Goal: Task Accomplishment & Management: Use online tool/utility

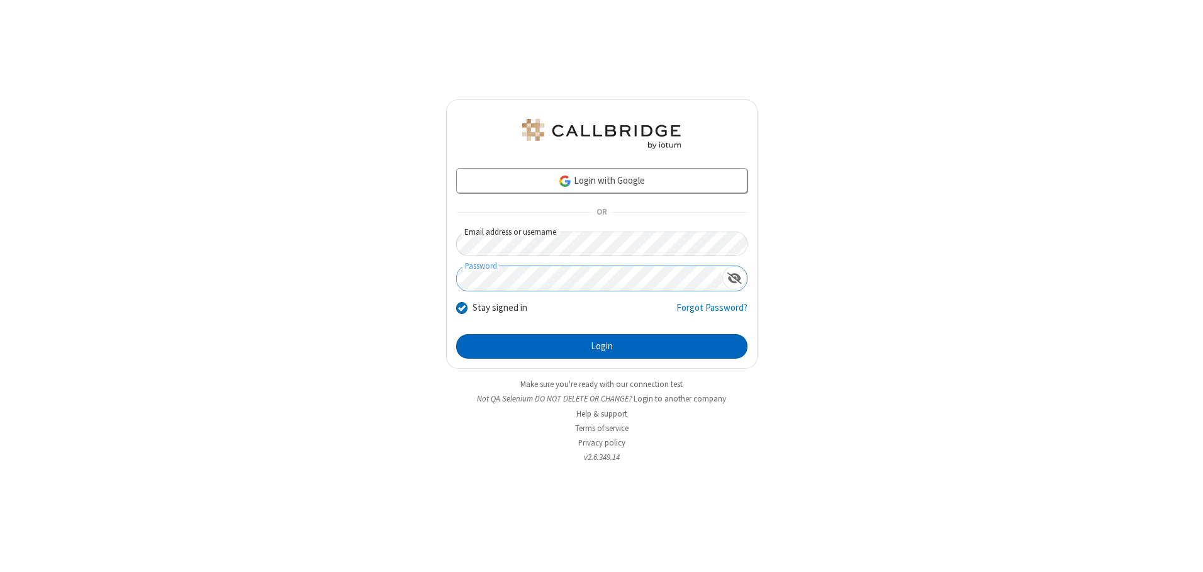
click at [602, 346] on button "Login" at bounding box center [601, 346] width 291 height 25
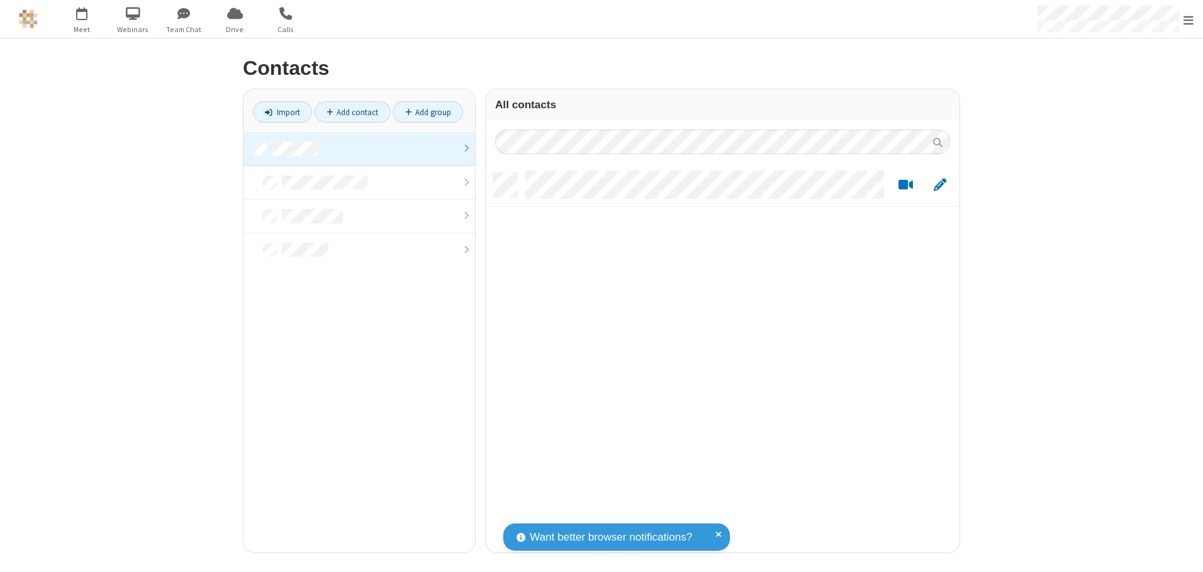
scroll to position [379, 464]
click at [359, 149] on link at bounding box center [360, 149] width 232 height 34
click at [283, 112] on link "Import" at bounding box center [282, 111] width 59 height 21
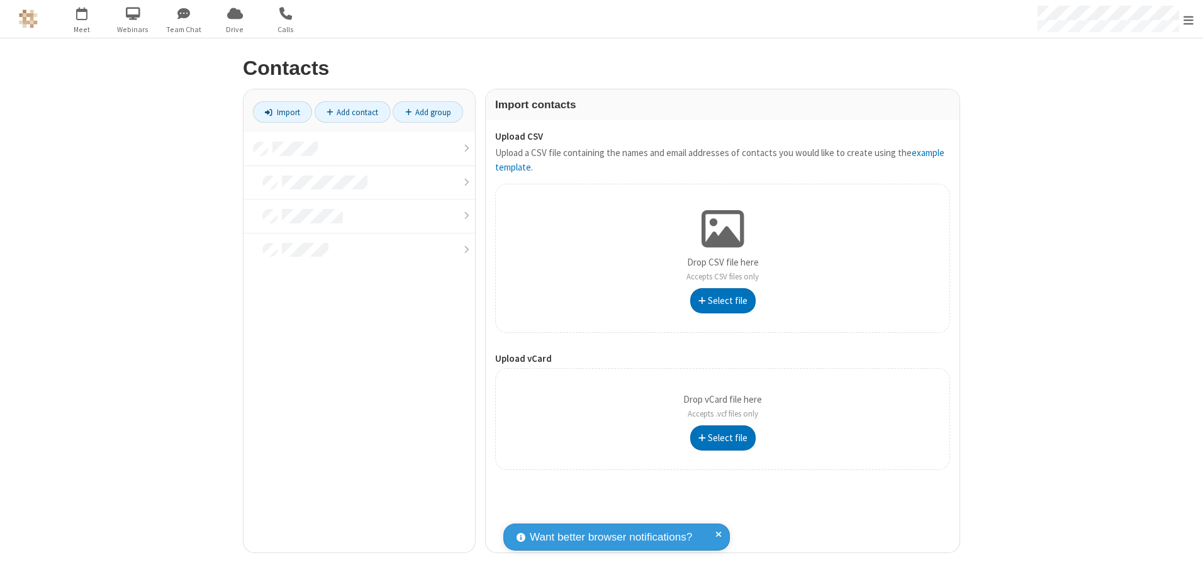
type input "C:\fakepath\contacts.vcf"
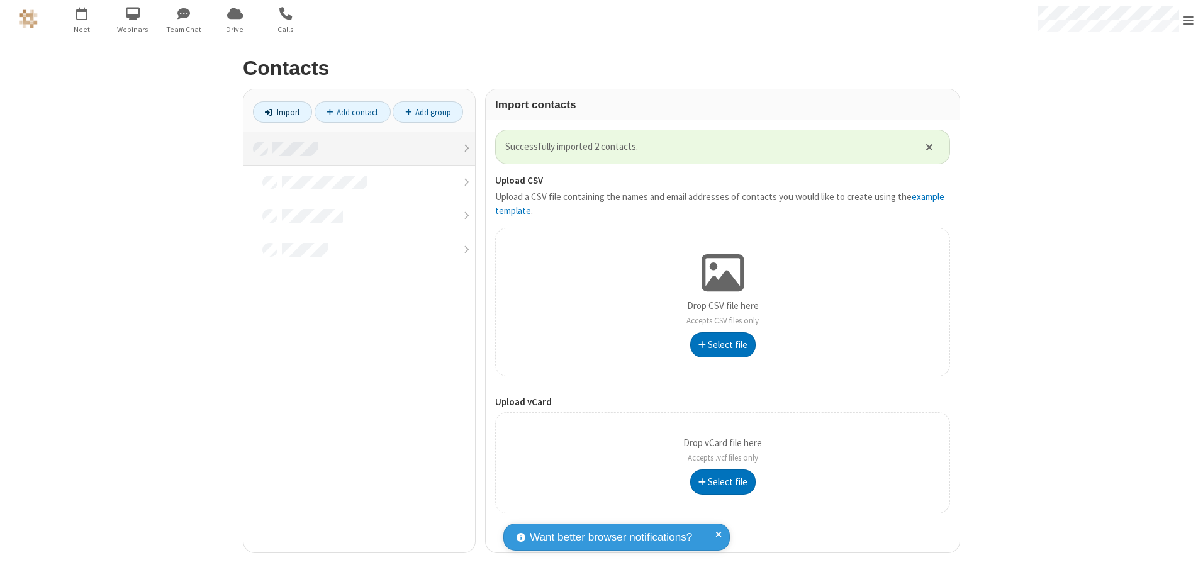
click at [359, 149] on link at bounding box center [360, 149] width 232 height 34
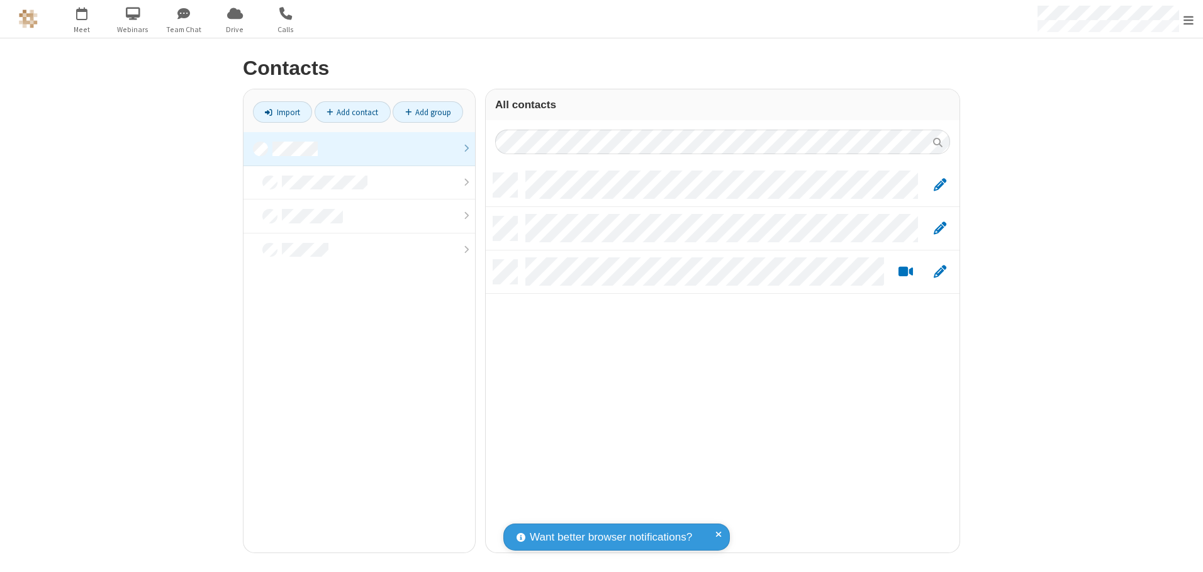
scroll to position [379, 464]
